Goal: Task Accomplishment & Management: Manage account settings

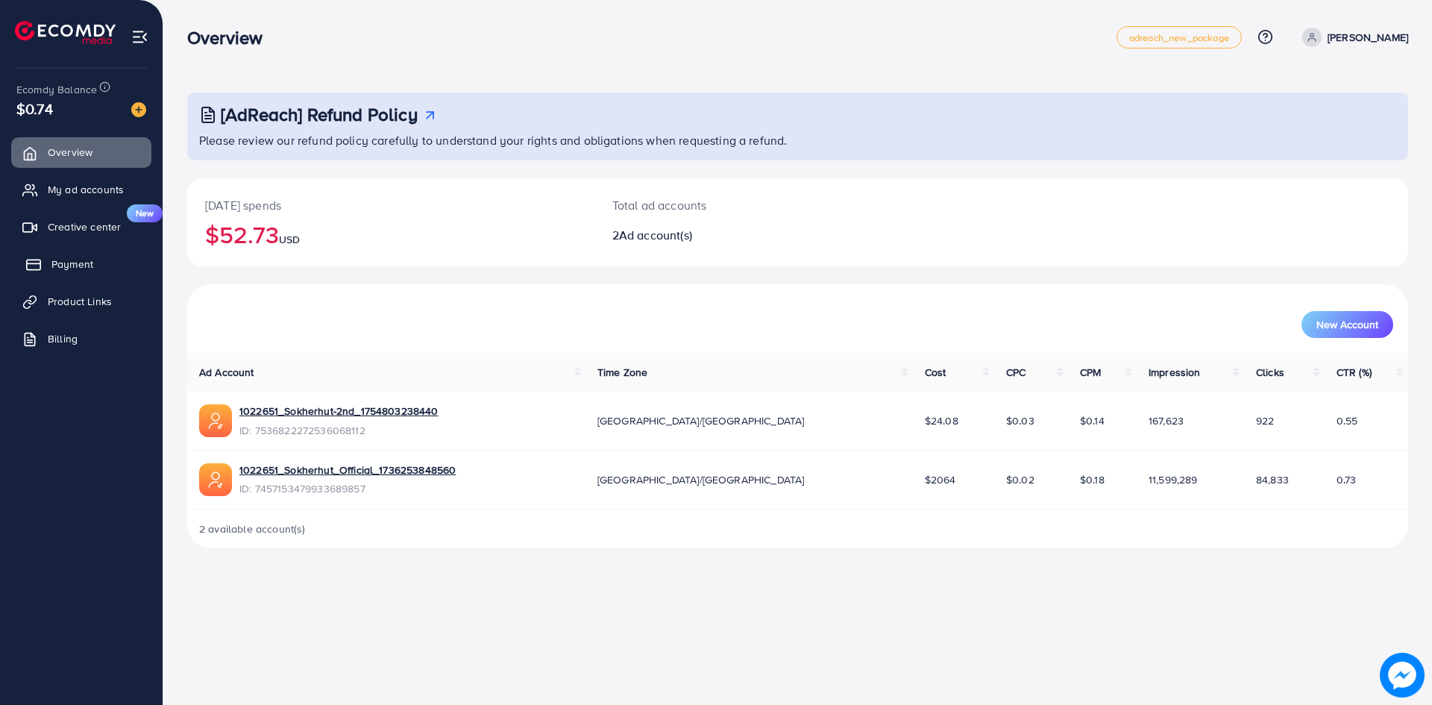
click at [87, 266] on span "Payment" at bounding box center [72, 263] width 42 height 15
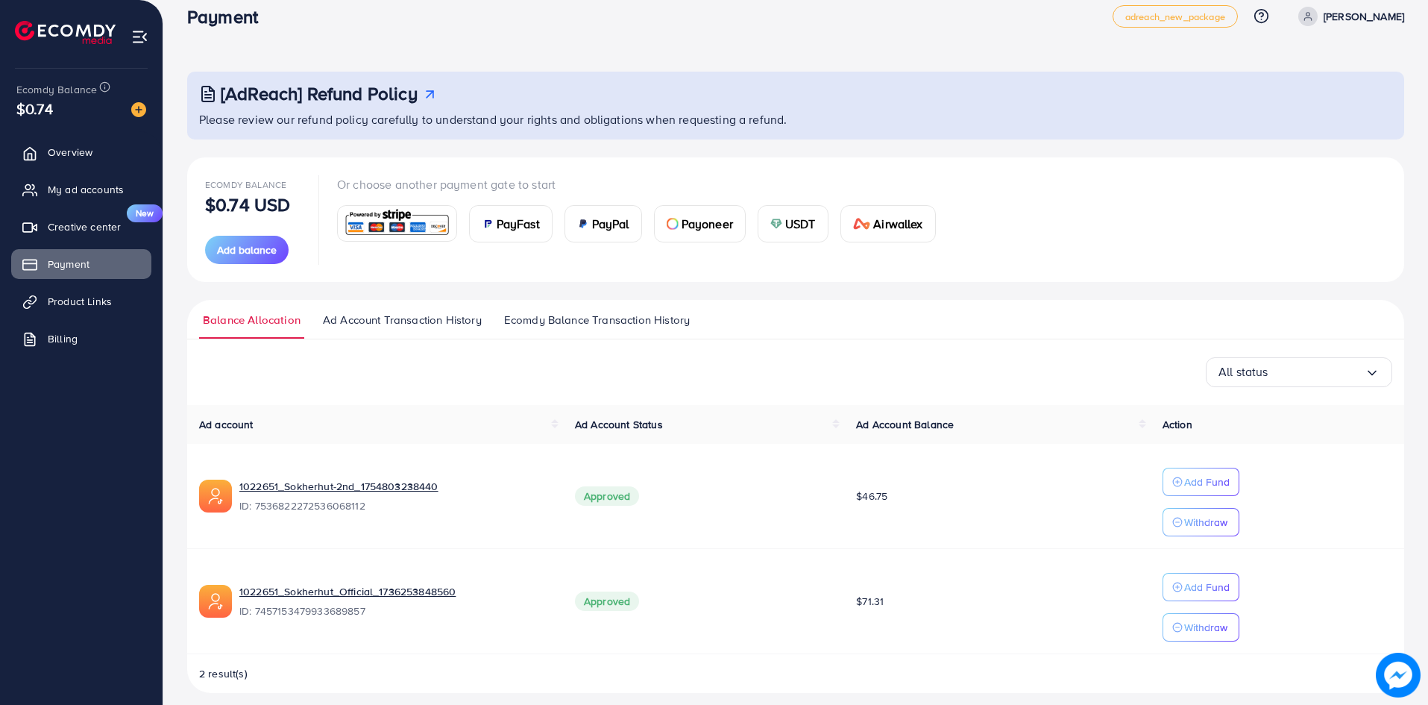
scroll to position [33, 0]
